Goal: Check status: Check status

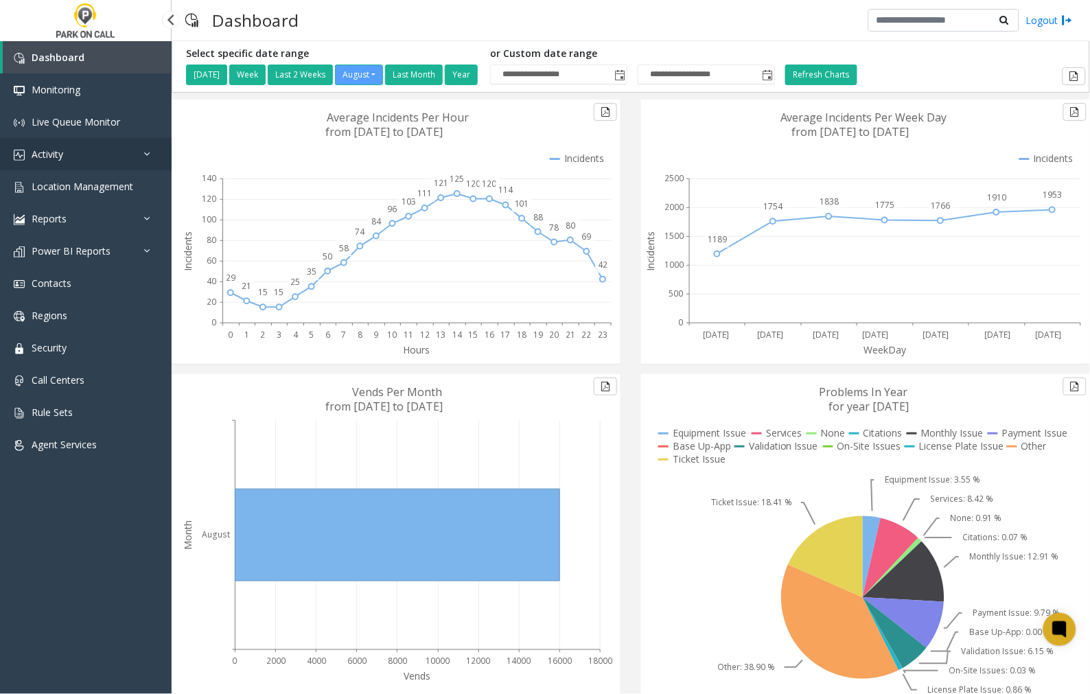
click at [59, 150] on span "Activity" at bounding box center [48, 154] width 32 height 13
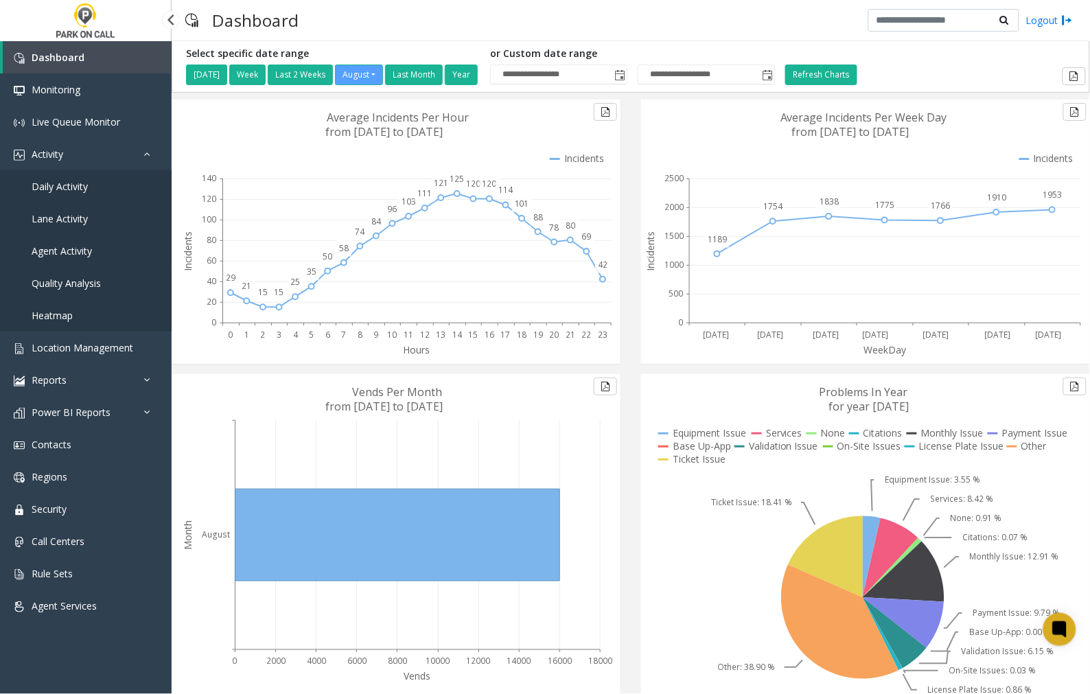
click at [67, 249] on span "Agent Activity" at bounding box center [62, 250] width 60 height 13
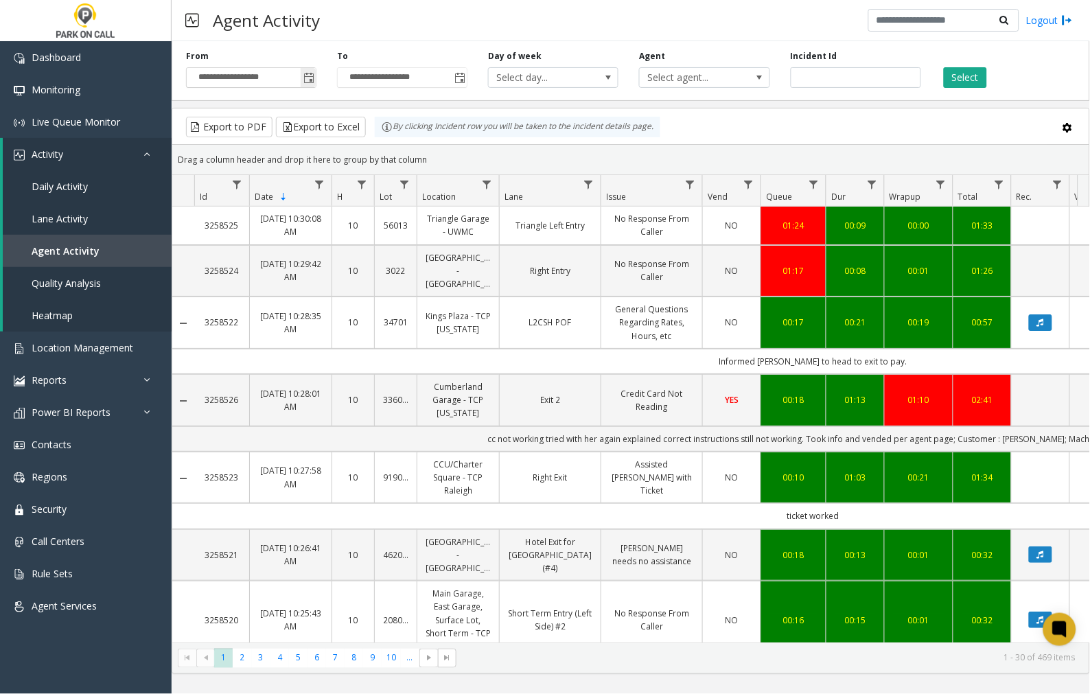
click at [307, 79] on span "Toggle popup" at bounding box center [308, 78] width 11 height 11
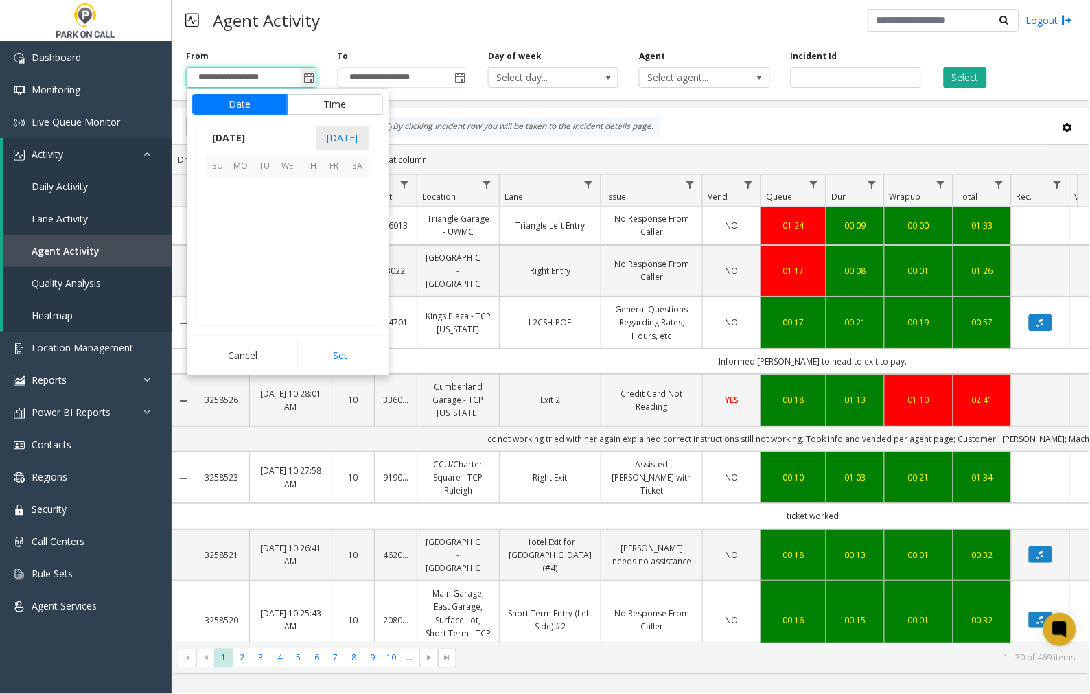
scroll to position [246034, 0]
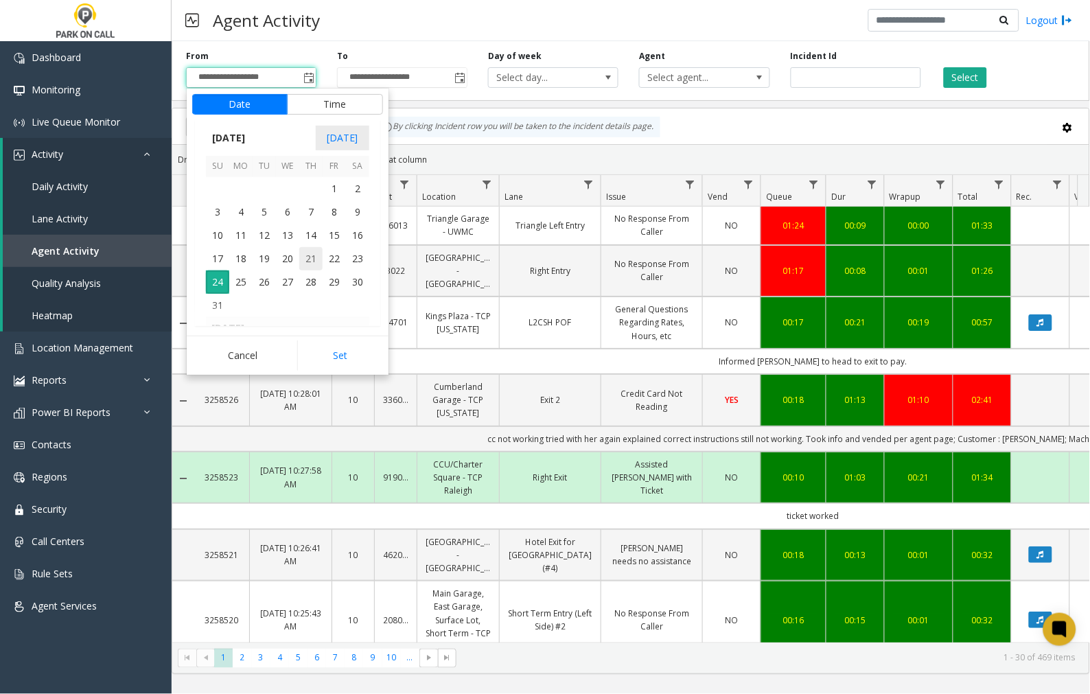
click at [312, 255] on span "21" at bounding box center [310, 258] width 23 height 23
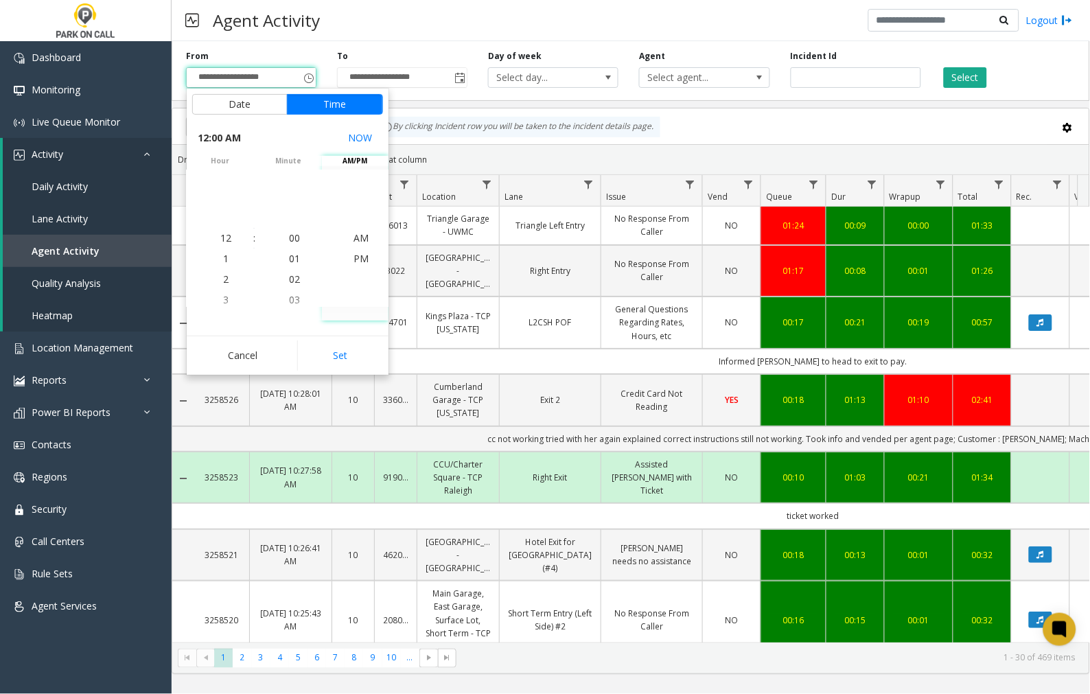
click at [340, 354] on button "Set" at bounding box center [340, 355] width 86 height 30
type input "**********"
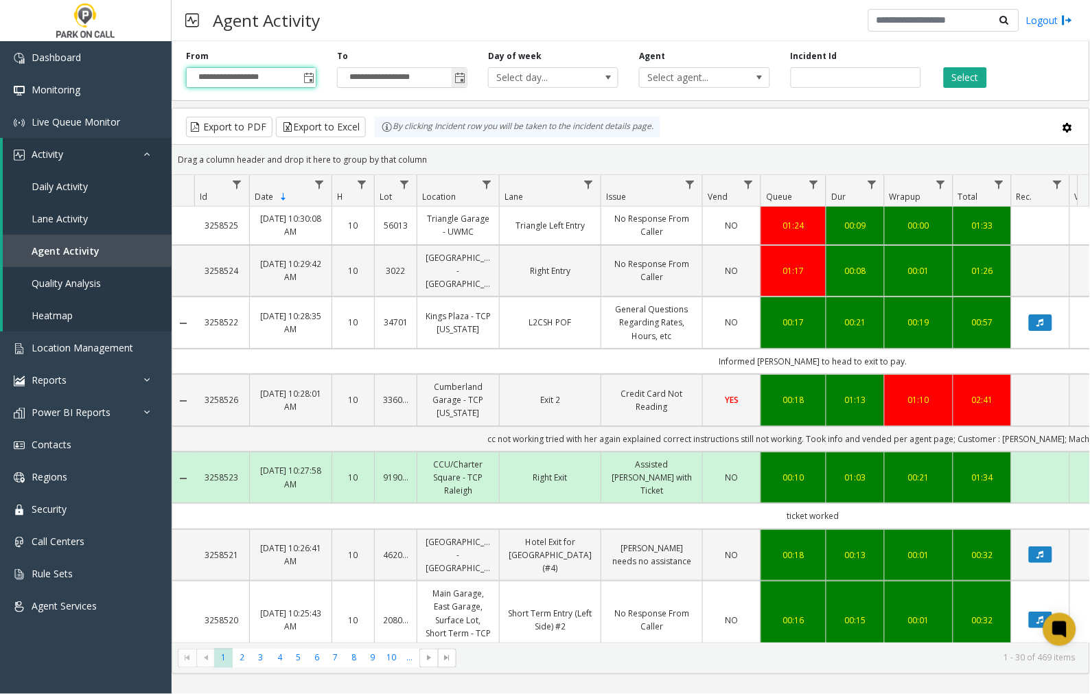
click at [460, 78] on span "Toggle popup" at bounding box center [459, 78] width 11 height 11
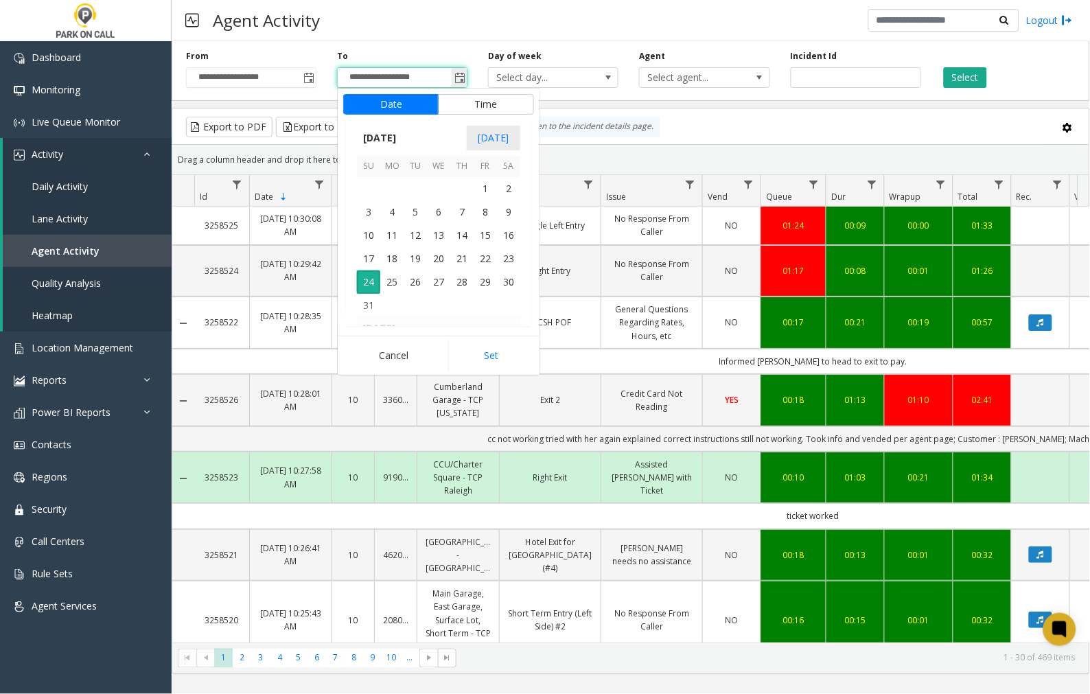
scroll to position [21, 0]
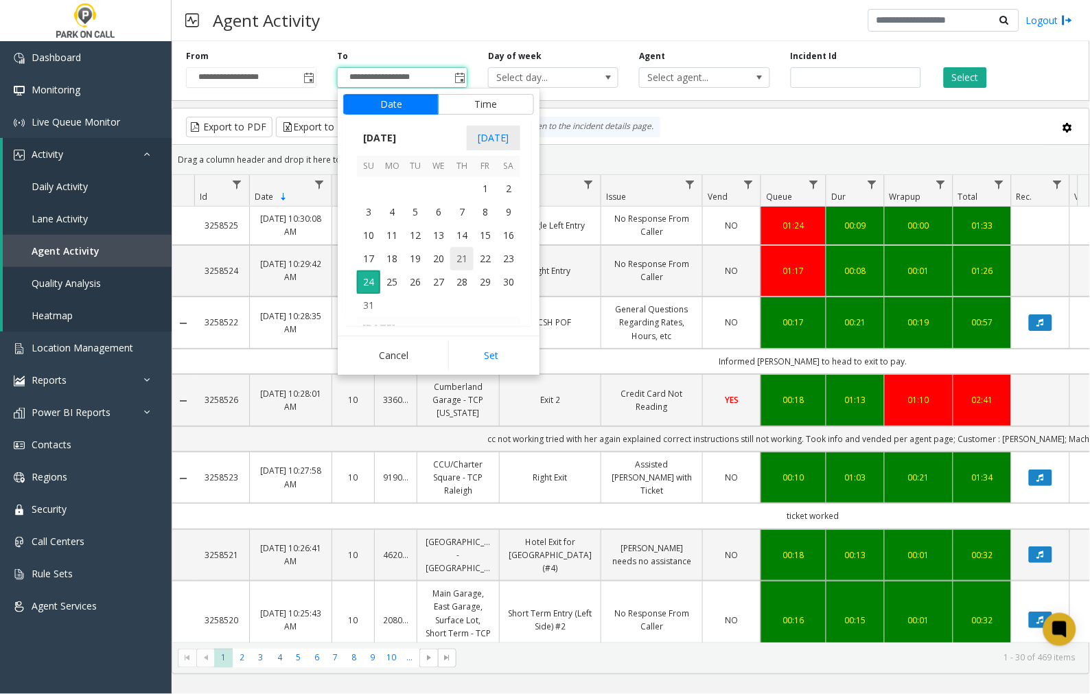
click at [461, 261] on span "21" at bounding box center [461, 258] width 23 height 23
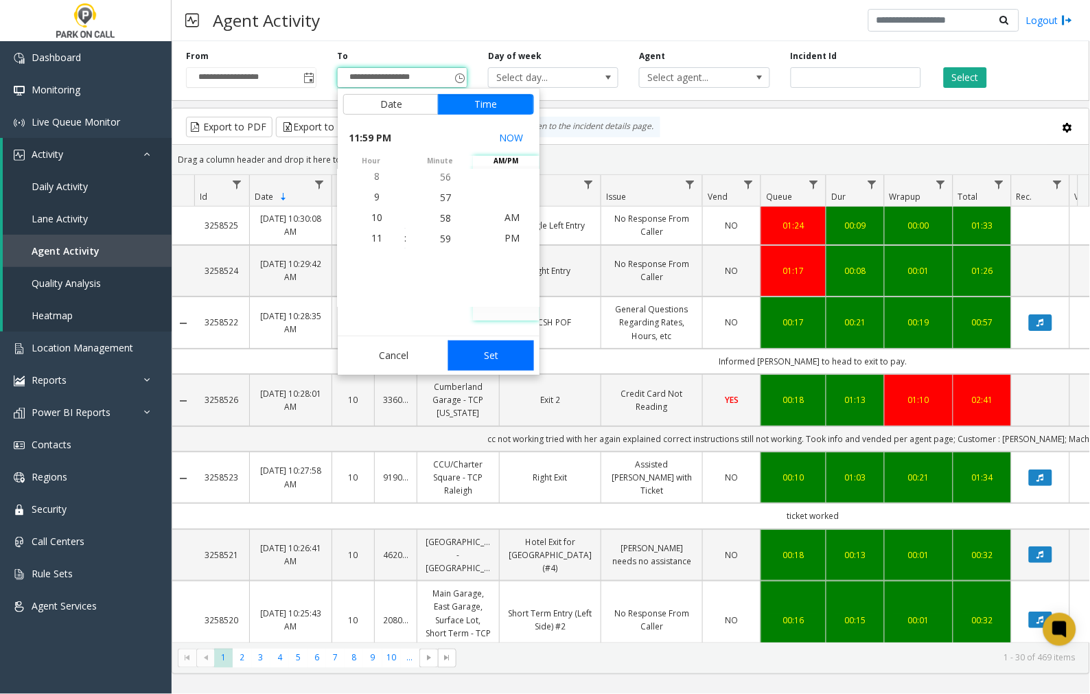
click at [482, 353] on button "Set" at bounding box center [491, 355] width 86 height 30
type input "**********"
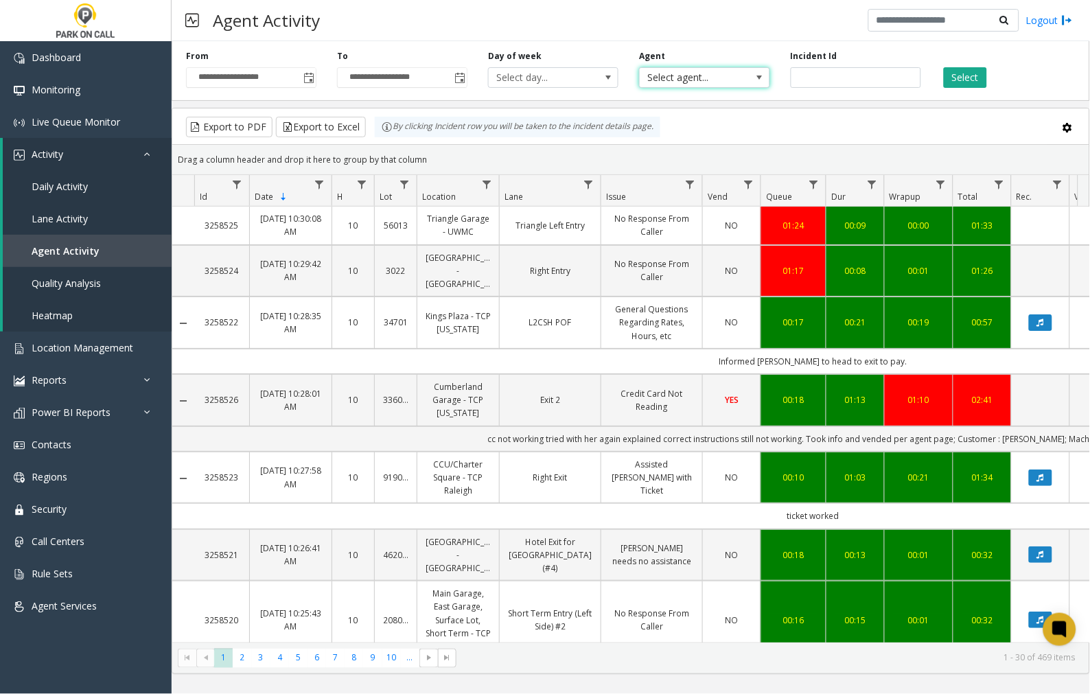
click at [731, 79] on span "Select agent..." at bounding box center [691, 77] width 104 height 19
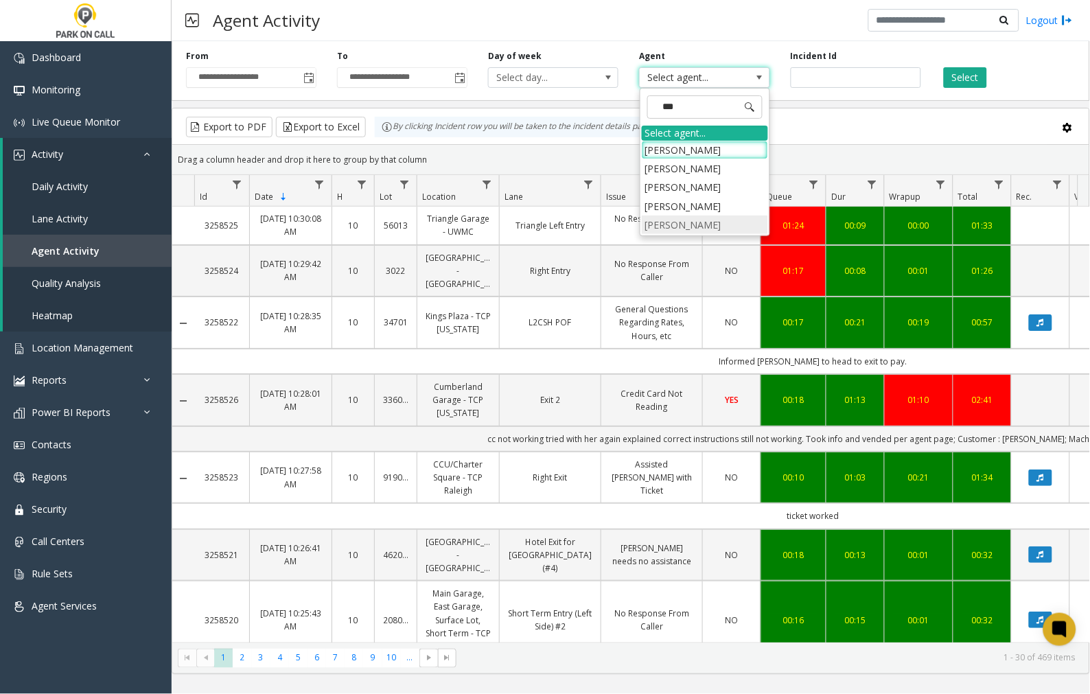
type input "****"
click at [681, 169] on li "[PERSON_NAME]" at bounding box center [705, 168] width 126 height 19
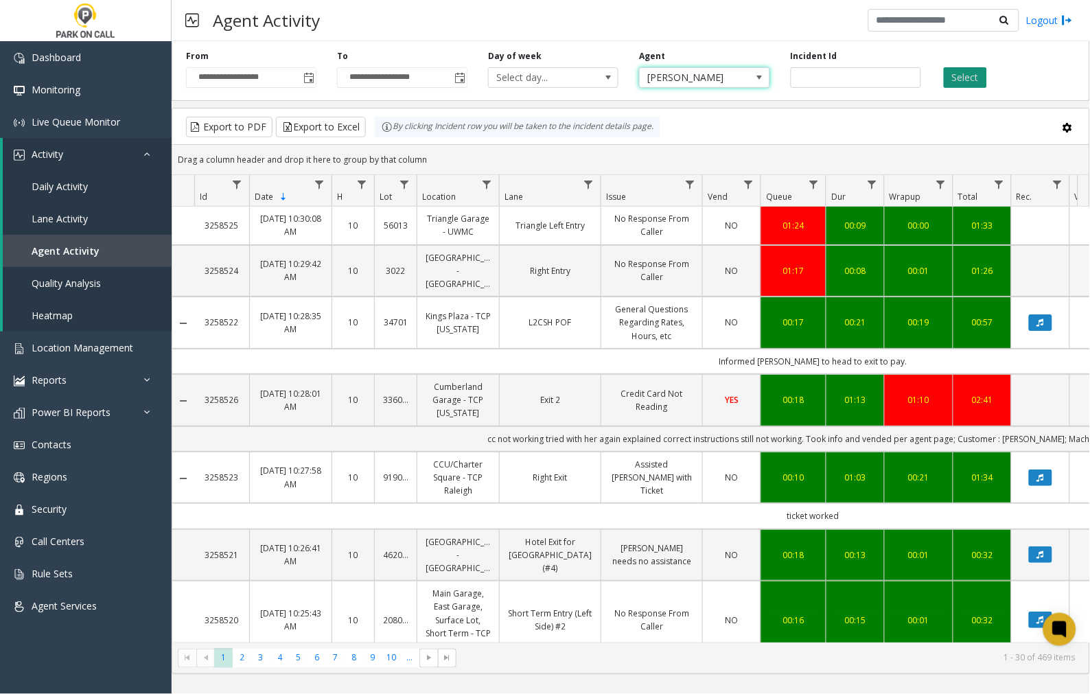
click at [964, 76] on button "Select" at bounding box center [964, 77] width 43 height 21
